Goal: Check status: Check status

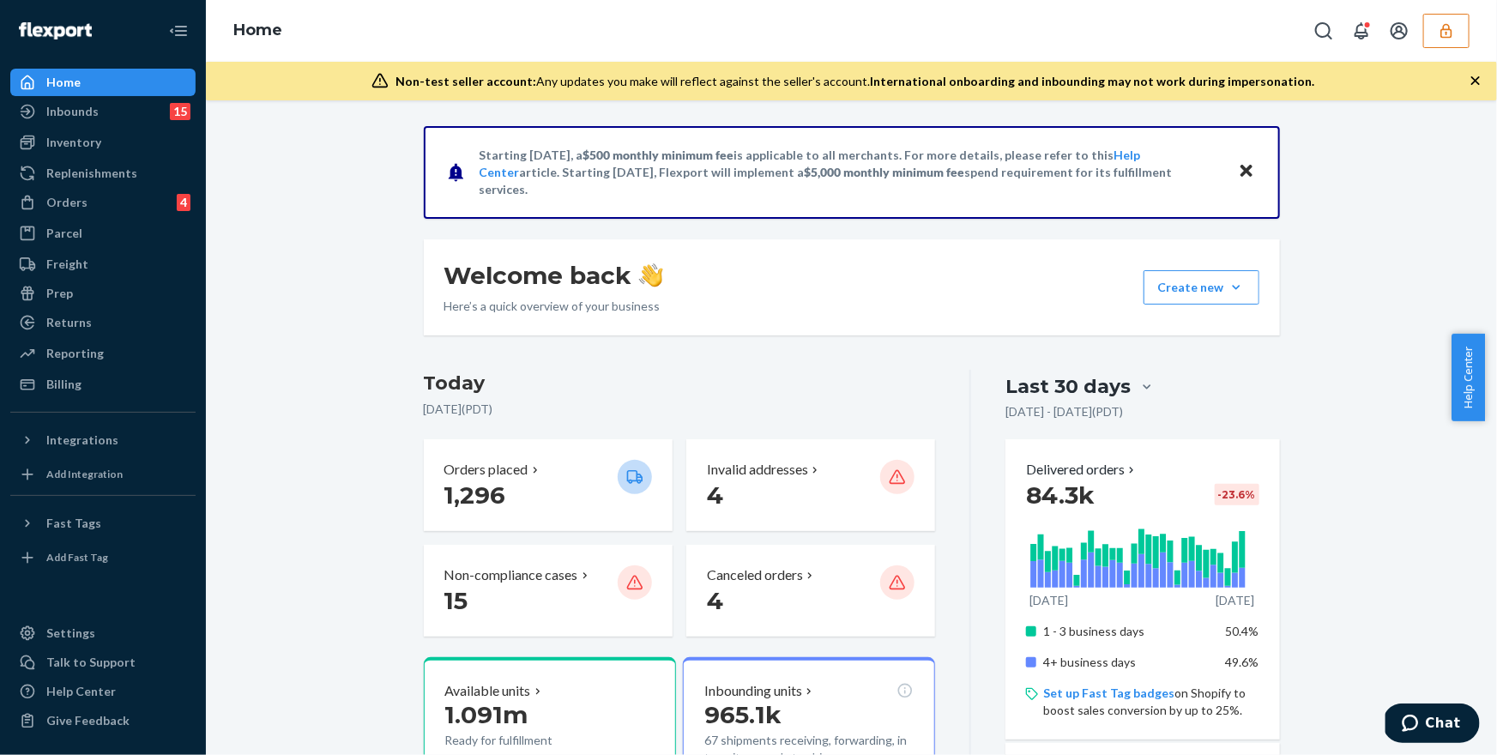
click at [1426, 23] on button "button" at bounding box center [1447, 31] width 46 height 34
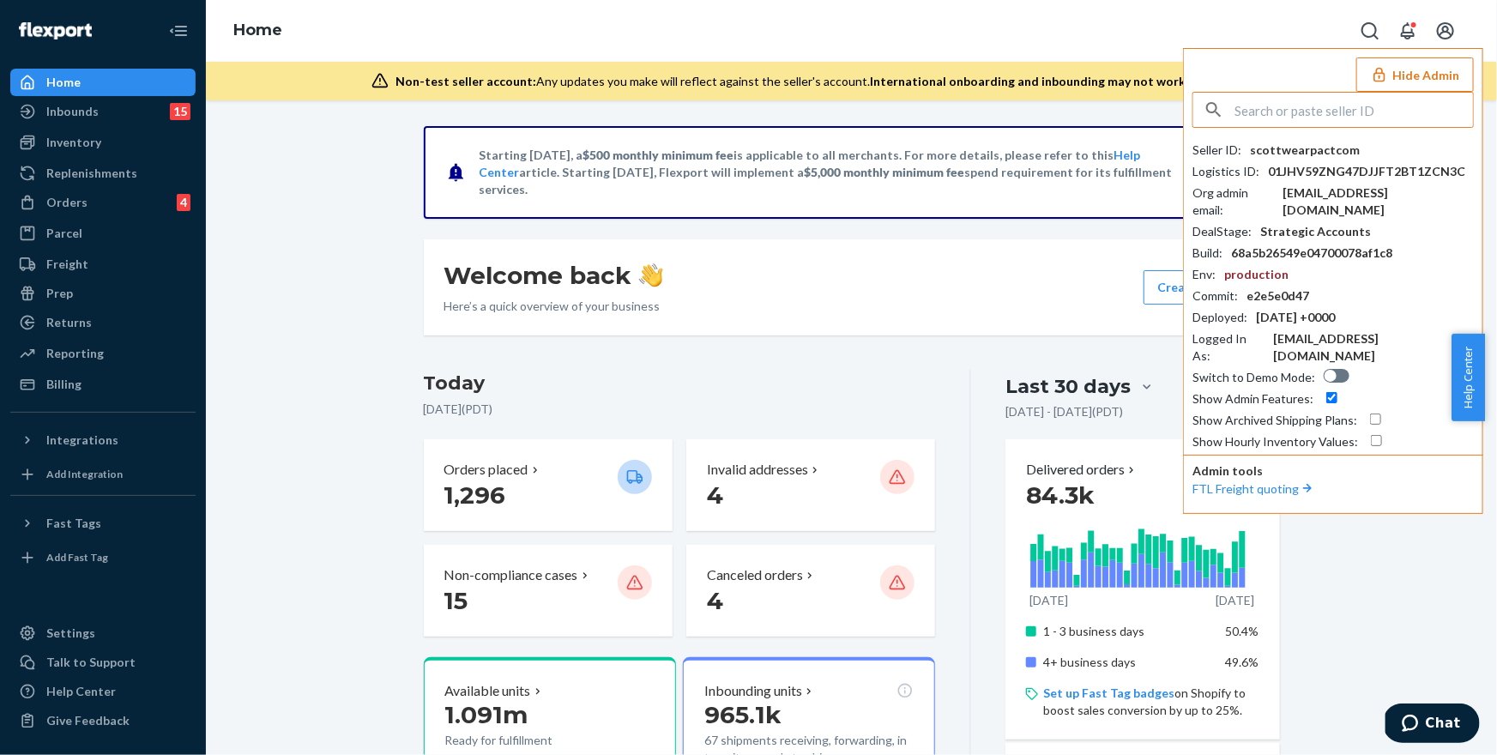
click at [1315, 106] on input "text" at bounding box center [1354, 110] width 239 height 34
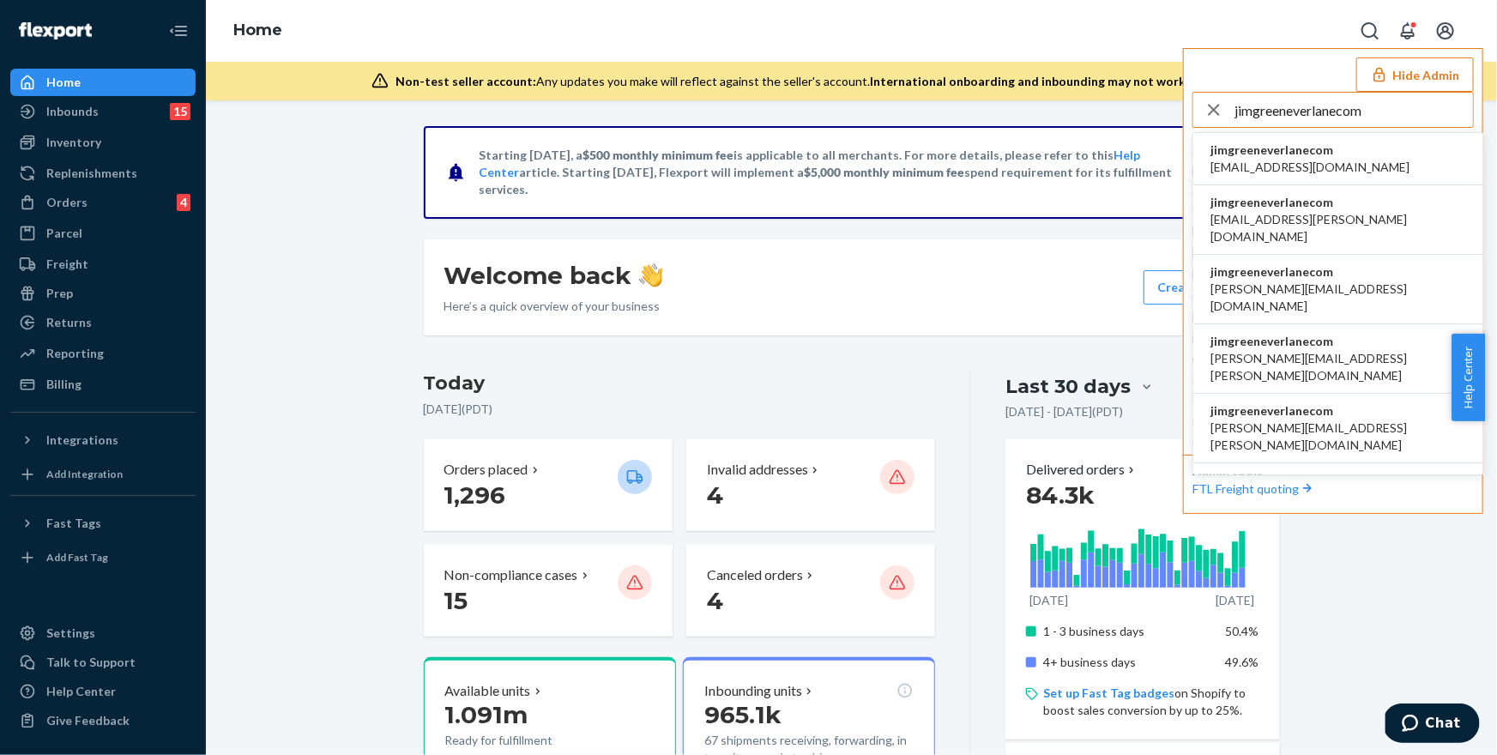
type input "jimgreeneverlanecom"
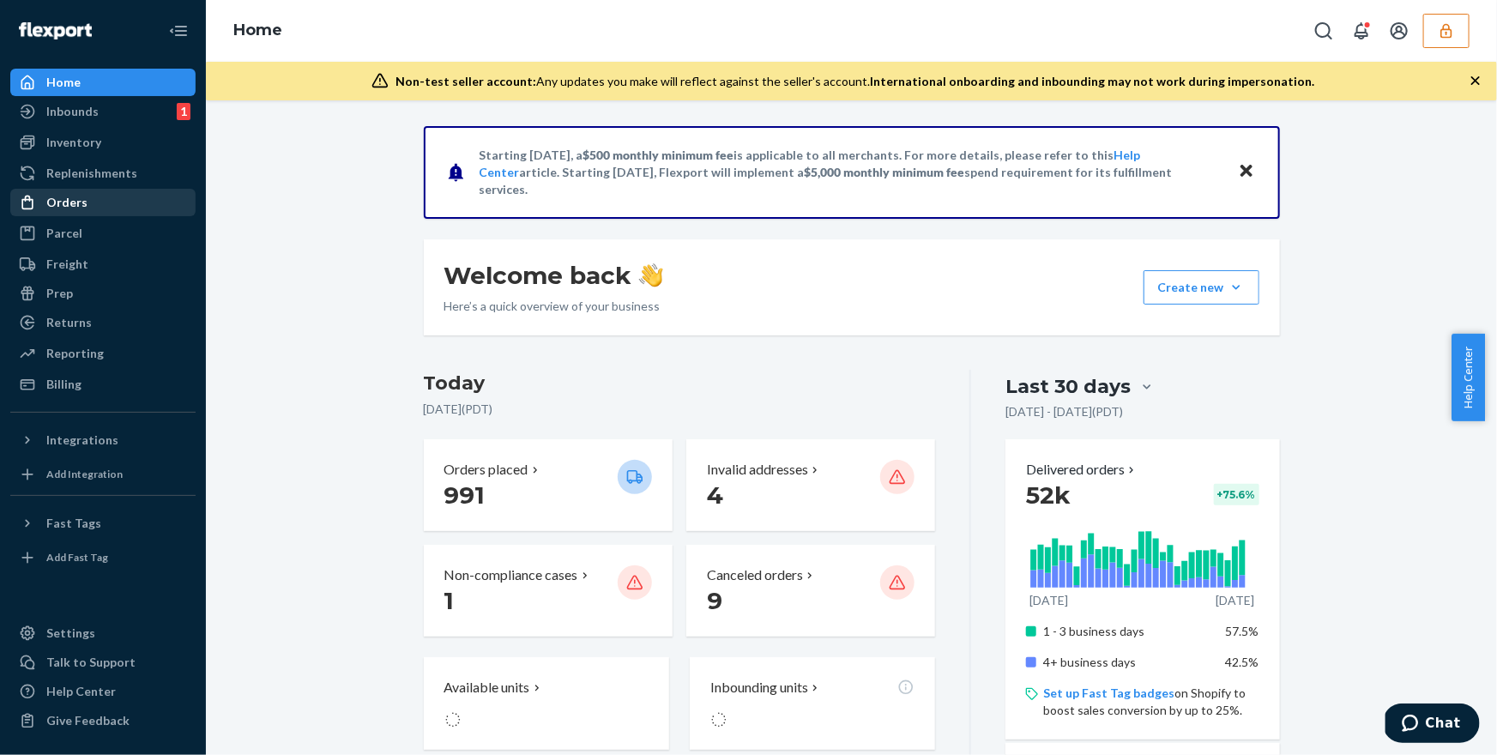
click at [110, 209] on div "Orders" at bounding box center [103, 202] width 182 height 24
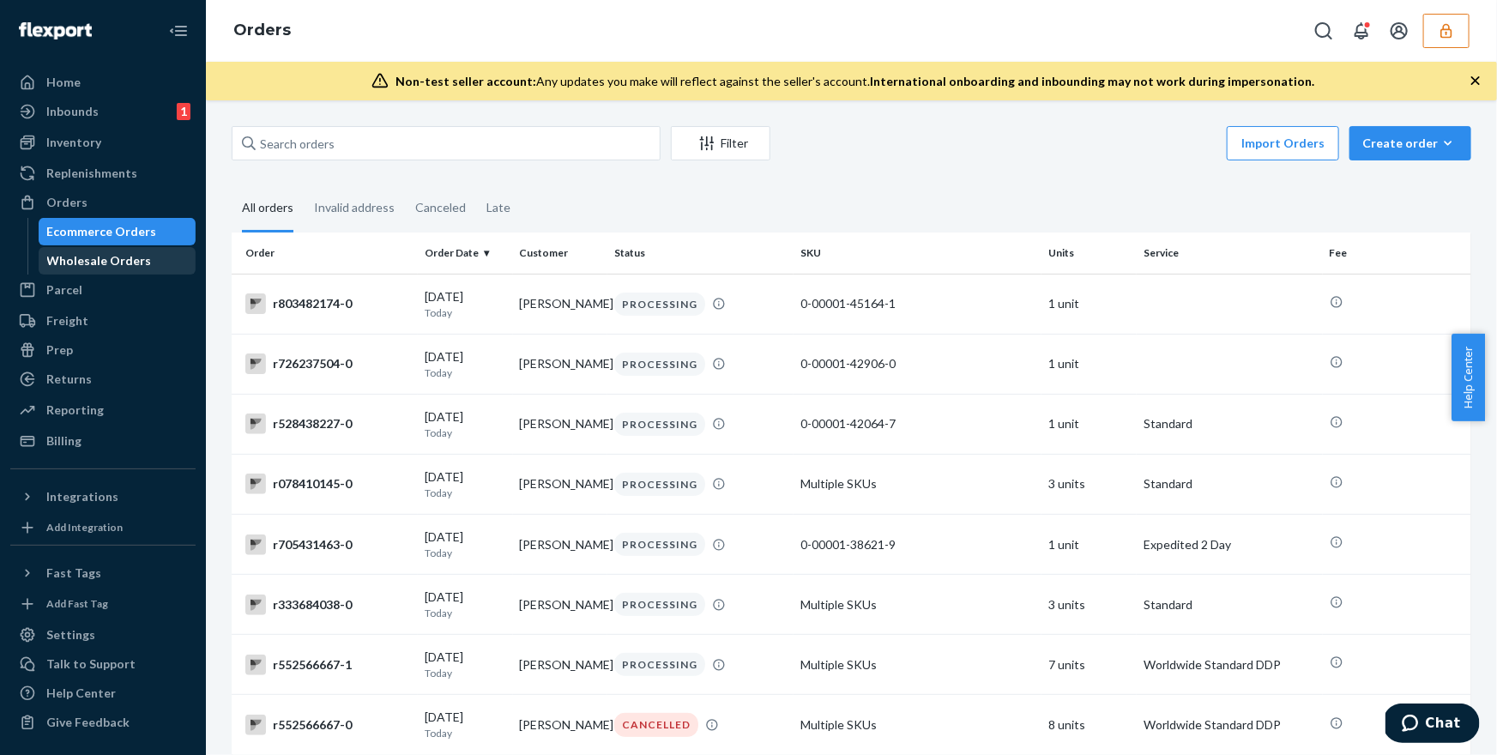
click at [135, 249] on div "Wholesale Orders" at bounding box center [117, 261] width 154 height 24
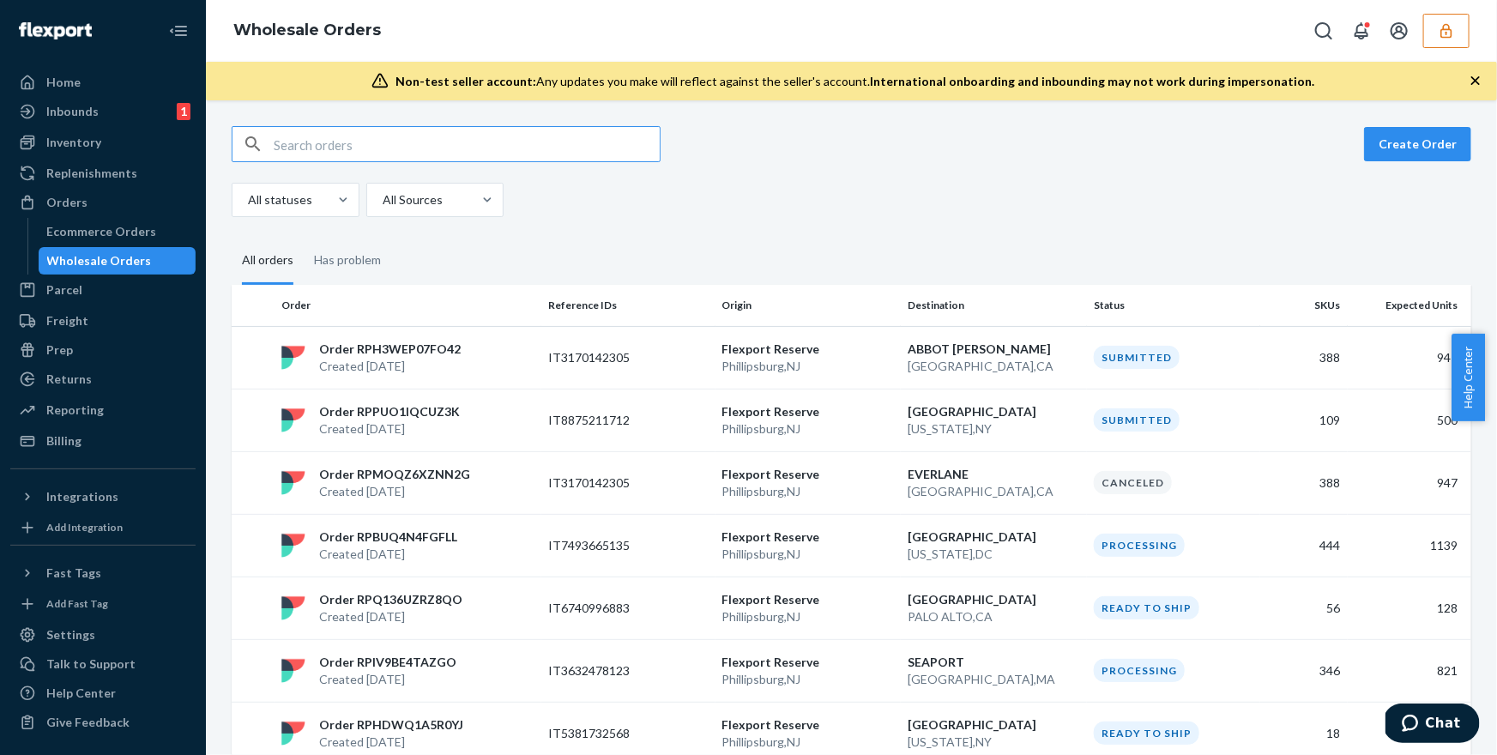
click at [416, 156] on input "text" at bounding box center [467, 144] width 386 height 34
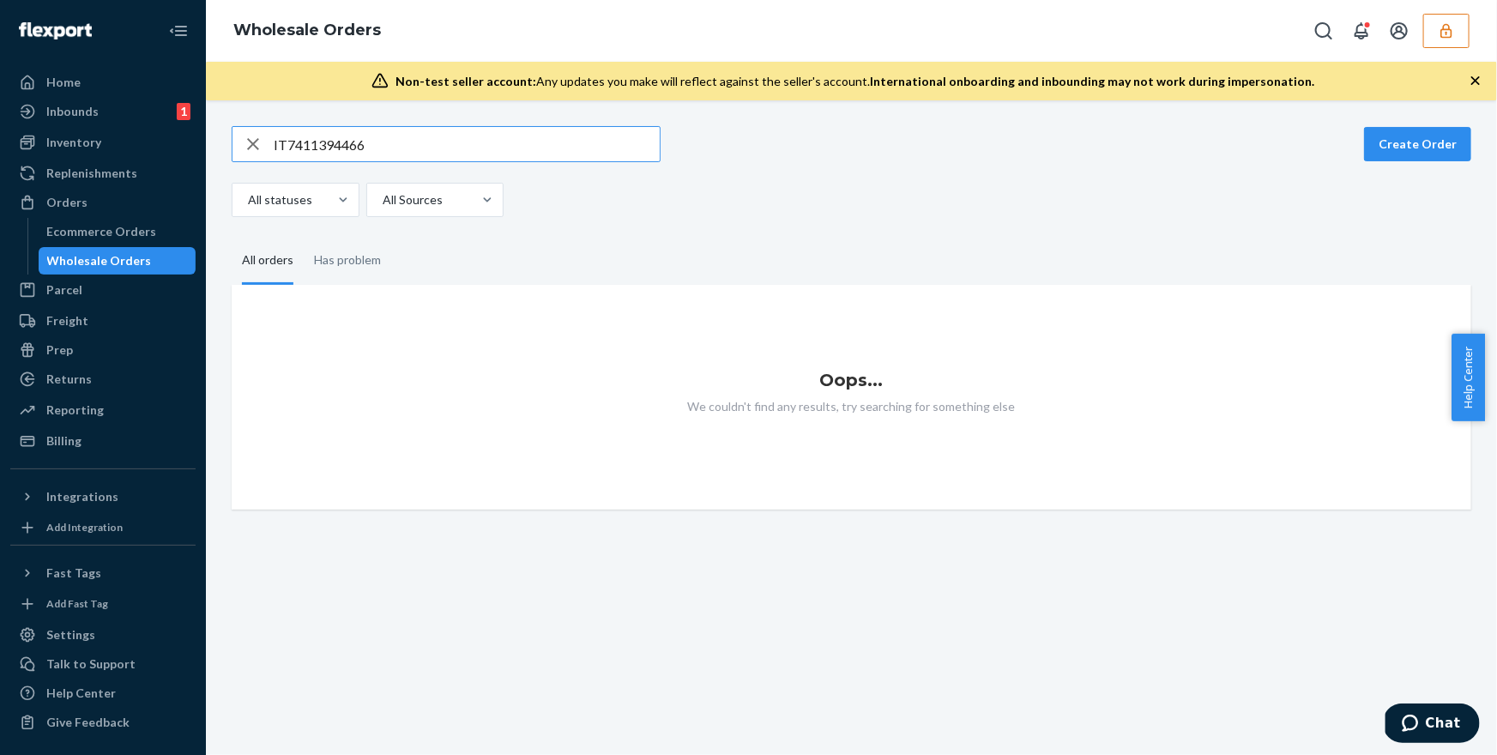
click at [424, 148] on input "IT7411394466" at bounding box center [467, 144] width 386 height 34
click at [318, 146] on input "IT7411394466" at bounding box center [467, 144] width 386 height 34
paste input "W2ZZ7YQG4LM7V"
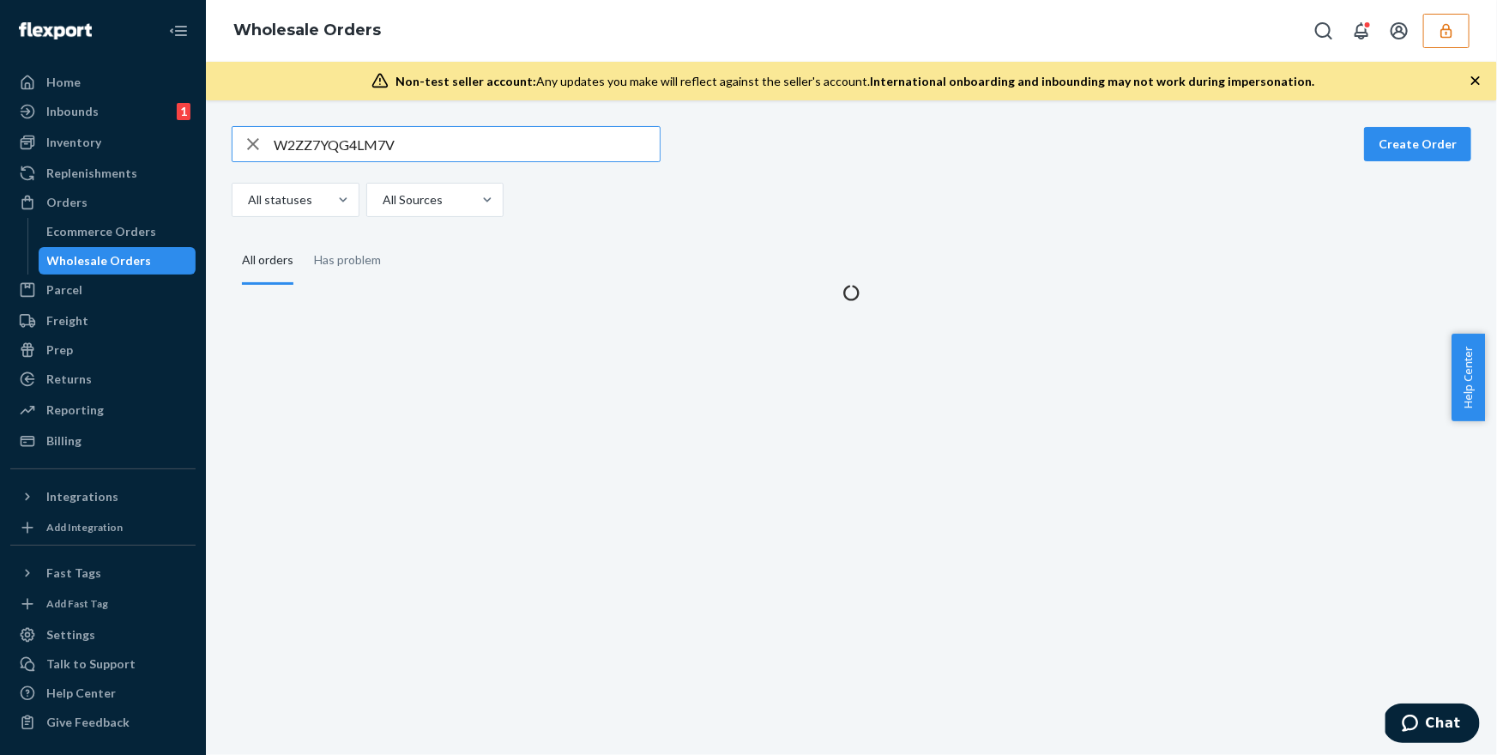
type input "W2ZZ7YQG4LM7V"
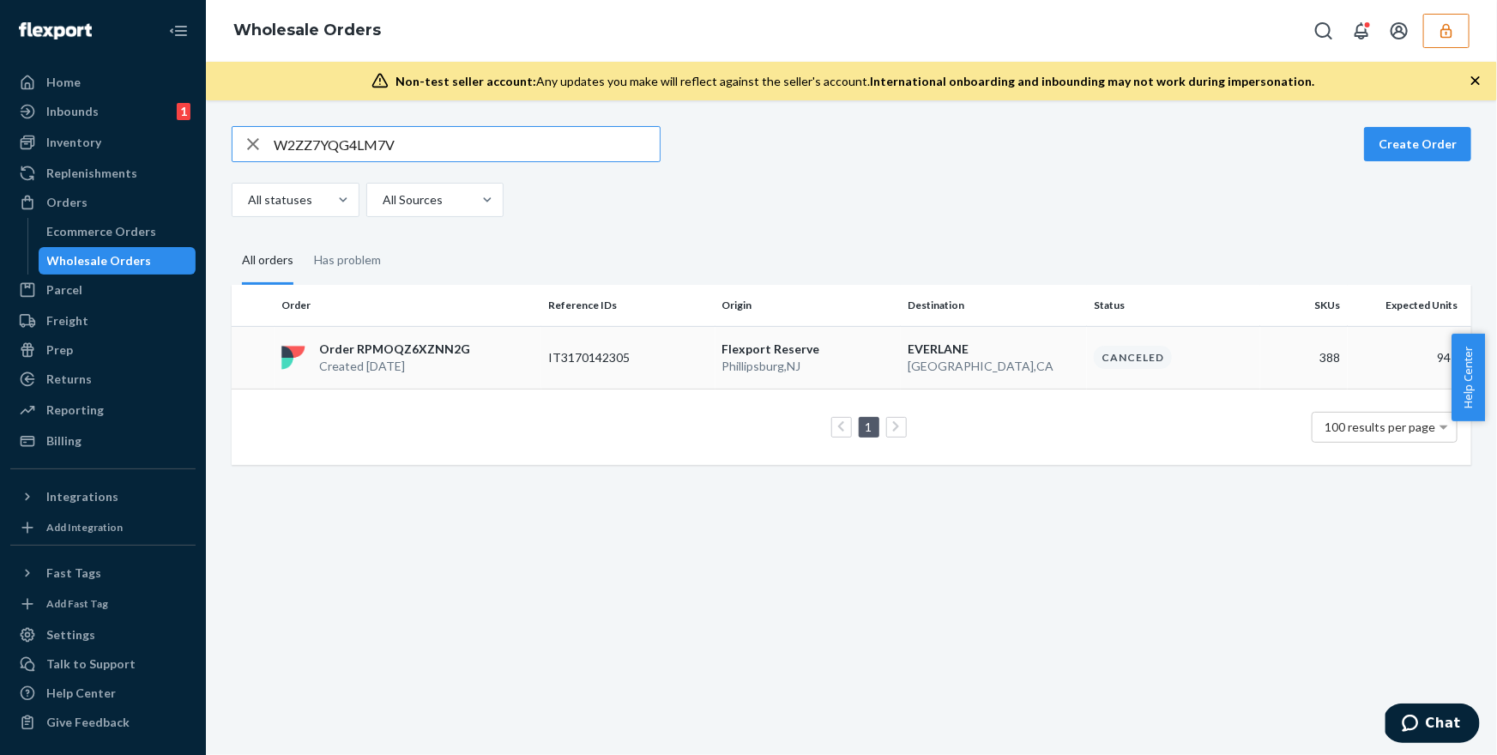
click at [550, 342] on td "IT3170142305" at bounding box center [627, 357] width 173 height 63
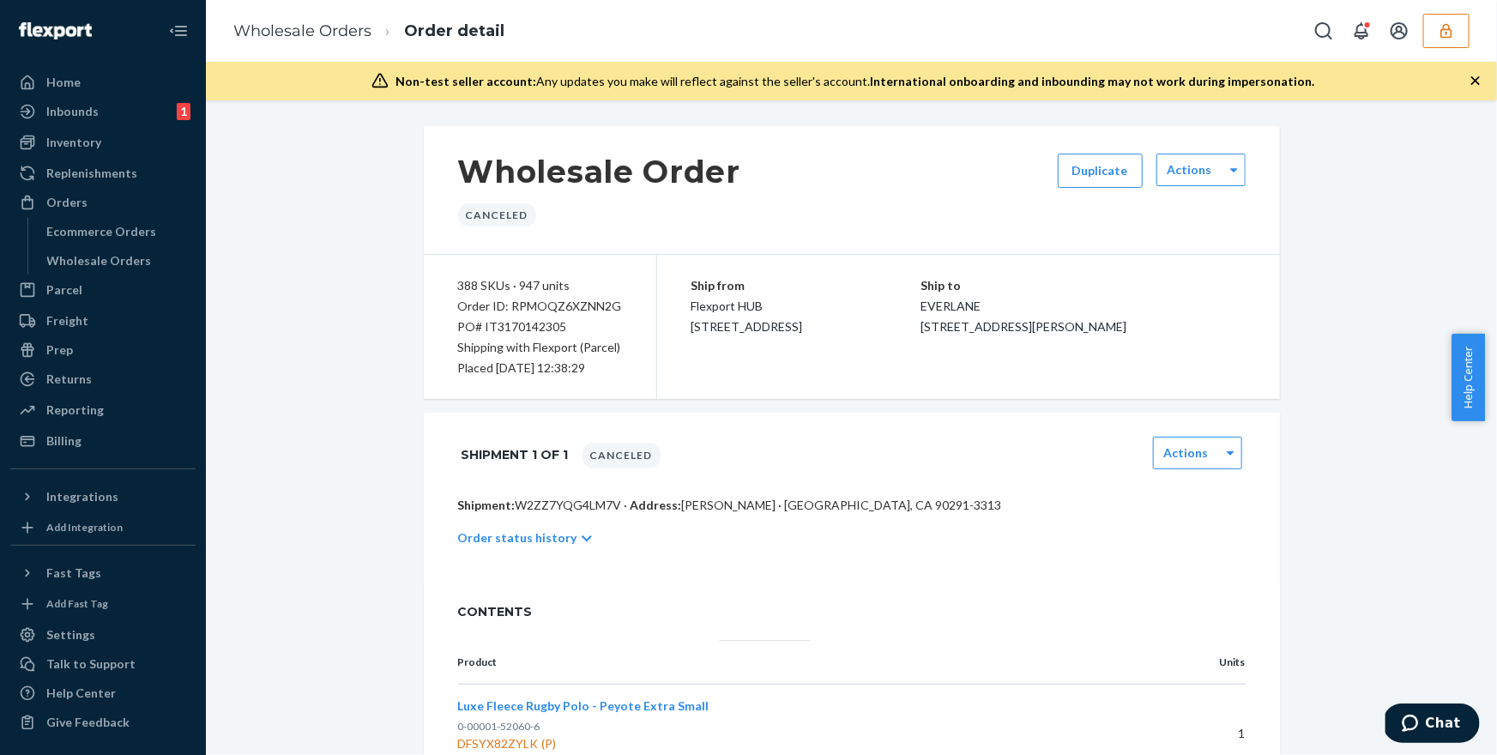
click at [554, 537] on p "Order status history" at bounding box center [517, 537] width 119 height 17
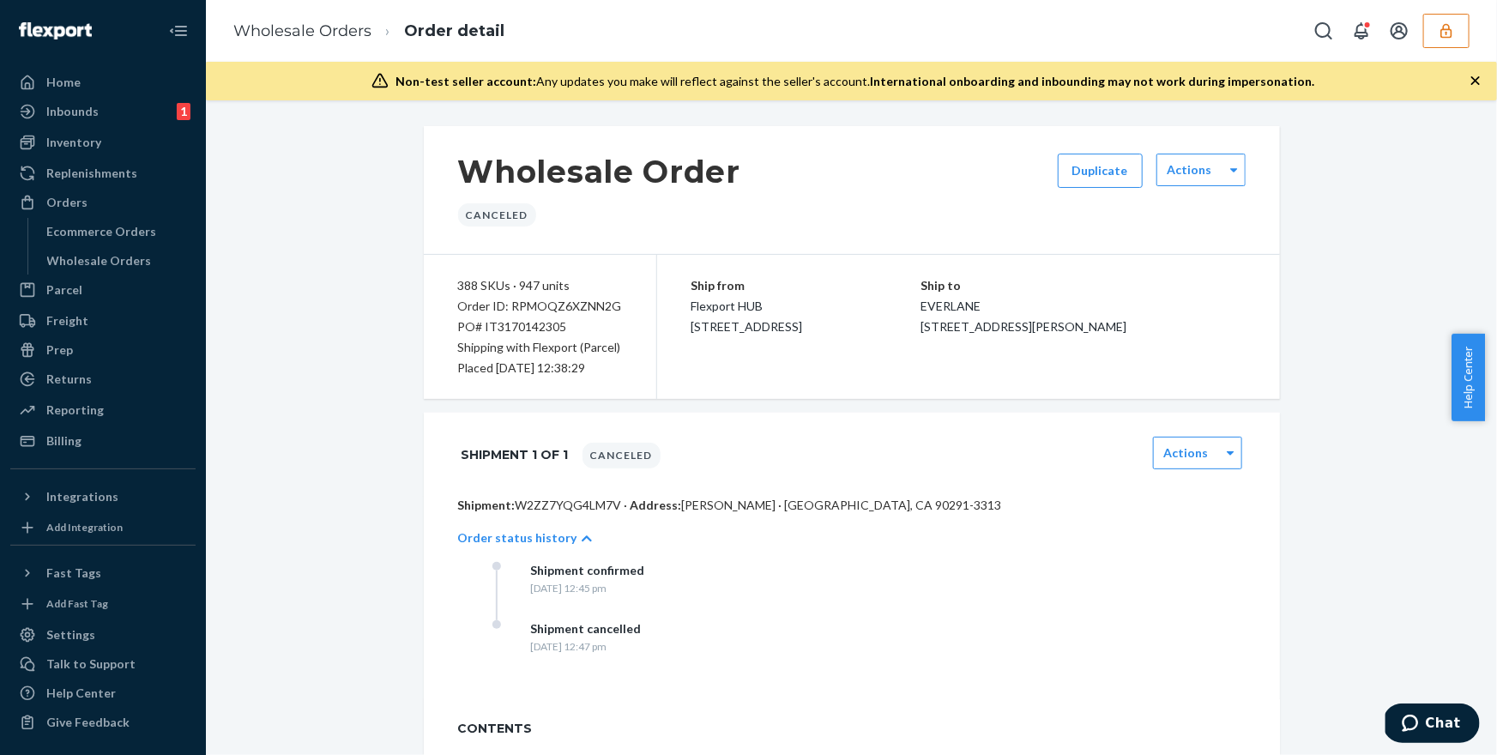
click at [522, 331] on div "PO# IT3170142305" at bounding box center [540, 327] width 164 height 21
copy div "IT3170142305"
drag, startPoint x: 717, startPoint y: 627, endPoint x: 769, endPoint y: 637, distance: 52.3
click at [726, 630] on div "Shipment confirmed Wednesday, August 20, 2025 at 12:45 pm Shipment cancelled We…" at bounding box center [664, 620] width 343 height 117
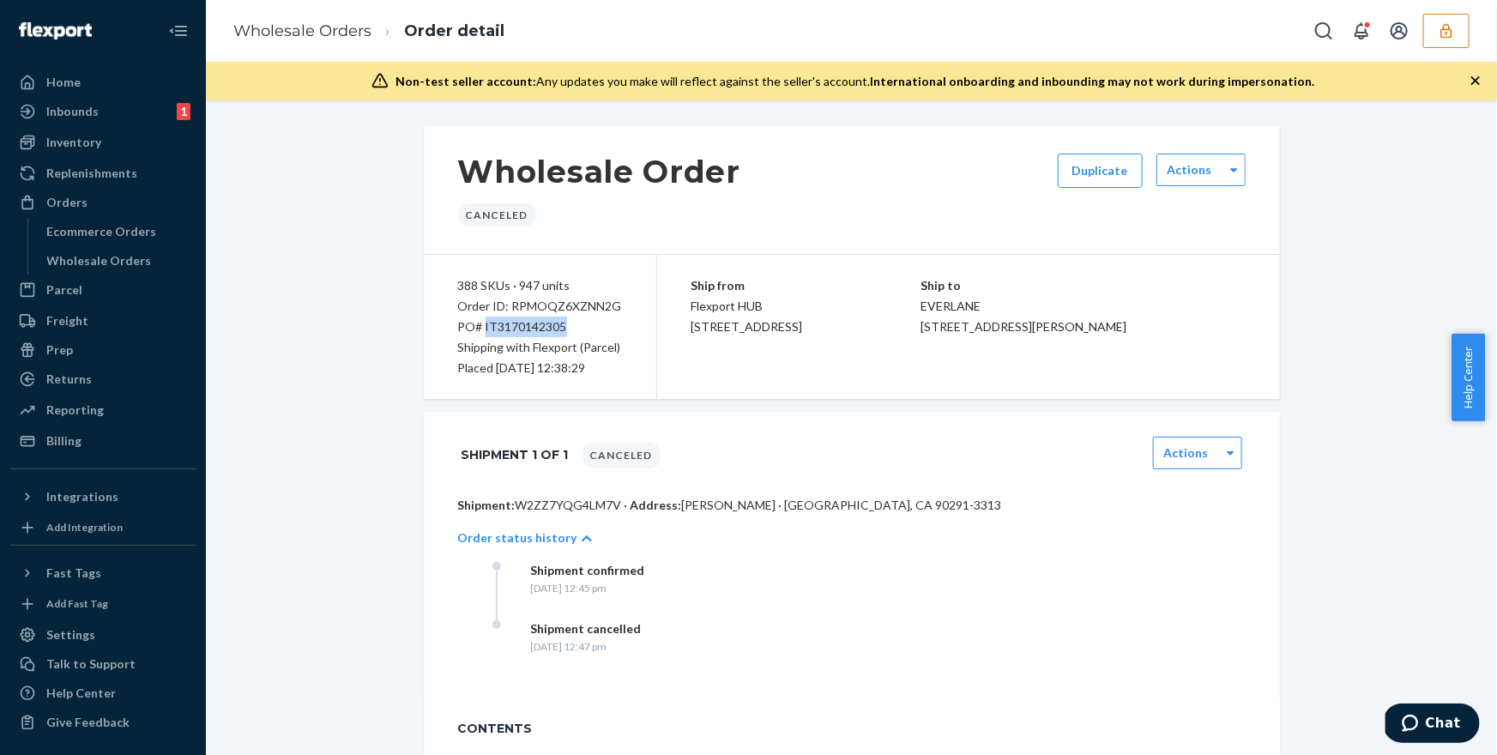
click at [841, 632] on div "Shipment confirmed Wednesday, August 20, 2025 at 12:45 pm Shipment cancelled We…" at bounding box center [869, 620] width 753 height 117
